Goal: Transaction & Acquisition: Book appointment/travel/reservation

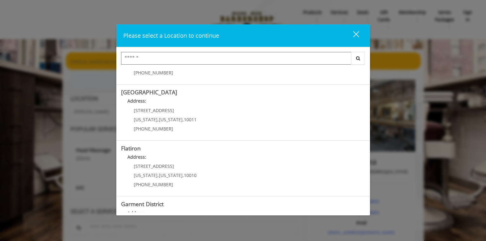
scroll to position [127, 0]
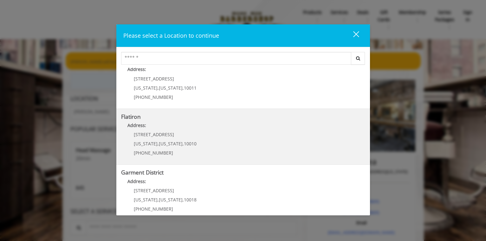
click at [140, 122] on "Address:" at bounding box center [243, 127] width 244 height 10
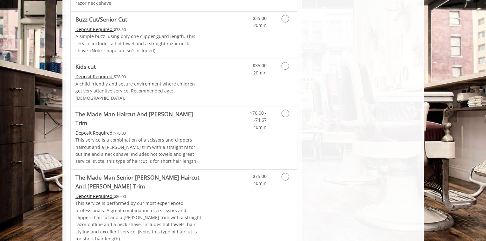
scroll to position [381, 0]
click at [145, 109] on Trim "The Made Man Haircut And [PERSON_NAME] Trim" at bounding box center [140, 118] width 128 height 18
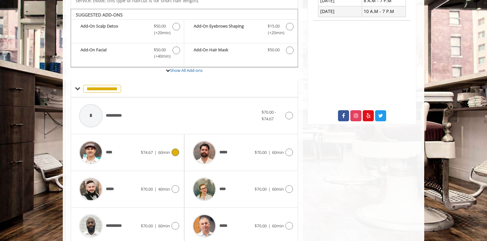
scroll to position [225, 0]
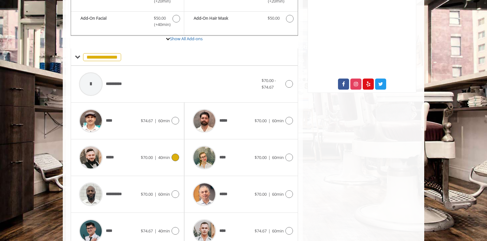
click at [177, 154] on icon at bounding box center [176, 158] width 8 height 8
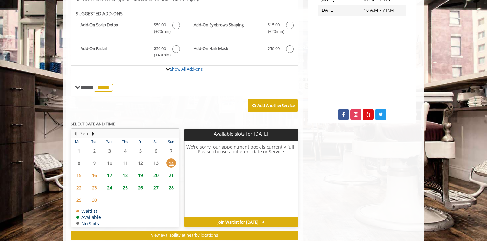
scroll to position [194, 0]
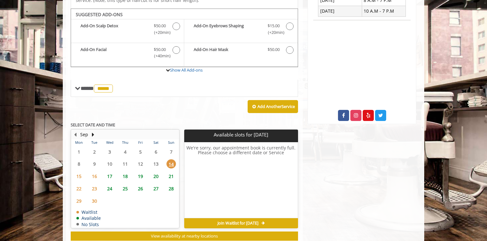
click at [126, 172] on span "18" at bounding box center [126, 176] width 10 height 9
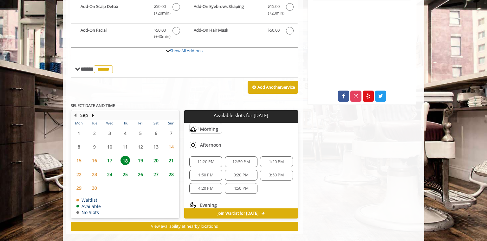
scroll to position [82, 0]
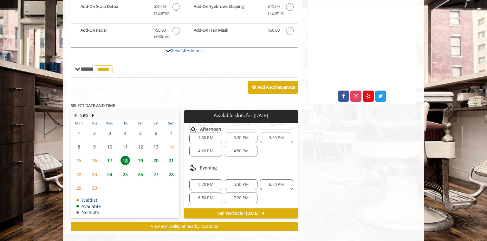
click at [239, 182] on span "5:50 PM" at bounding box center [241, 184] width 15 height 5
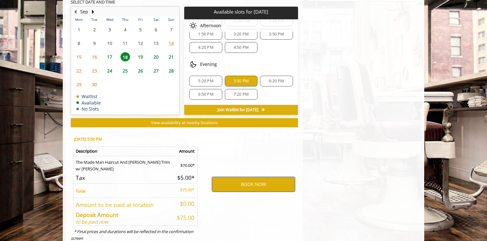
scroll to position [328, 0]
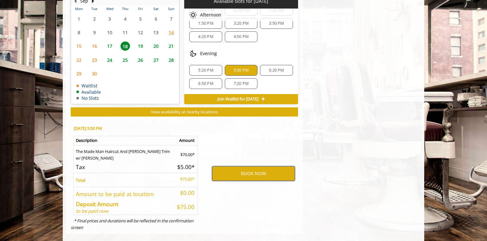
click at [247, 167] on button "BOOK NOW" at bounding box center [253, 174] width 83 height 15
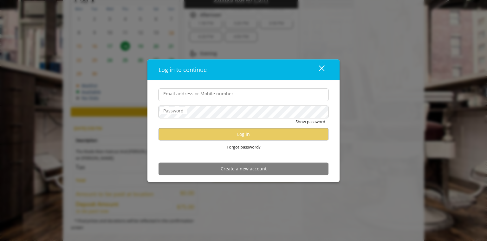
click at [199, 95] on input "Email address or Mobile number" at bounding box center [244, 95] width 170 height 13
click at [212, 96] on input "Email address or Mobile number" at bounding box center [244, 95] width 170 height 13
type input "**********"
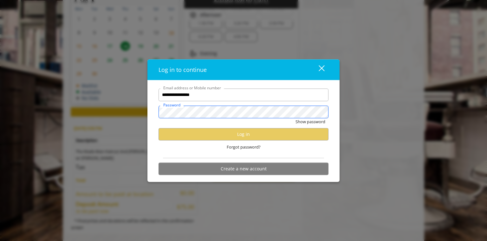
scroll to position [0, 0]
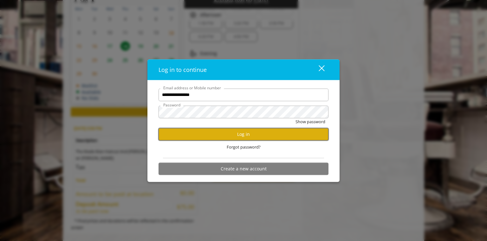
click at [241, 131] on button "Log in" at bounding box center [244, 134] width 170 height 12
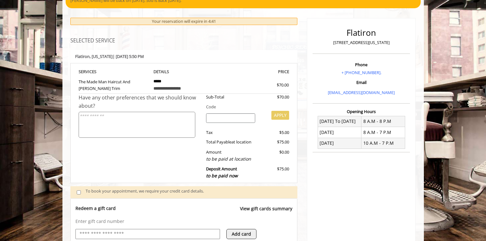
scroll to position [15, 0]
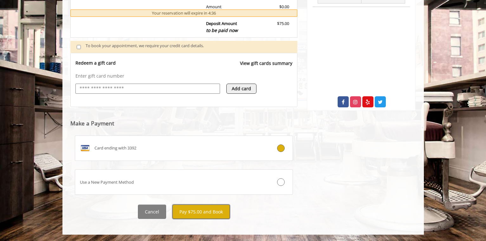
click at [195, 210] on button "Pay $75.00 and Book" at bounding box center [201, 212] width 57 height 14
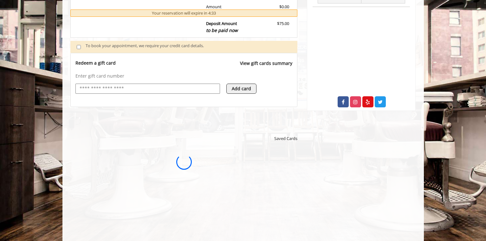
scroll to position [0, 0]
